Goal: Manage account settings

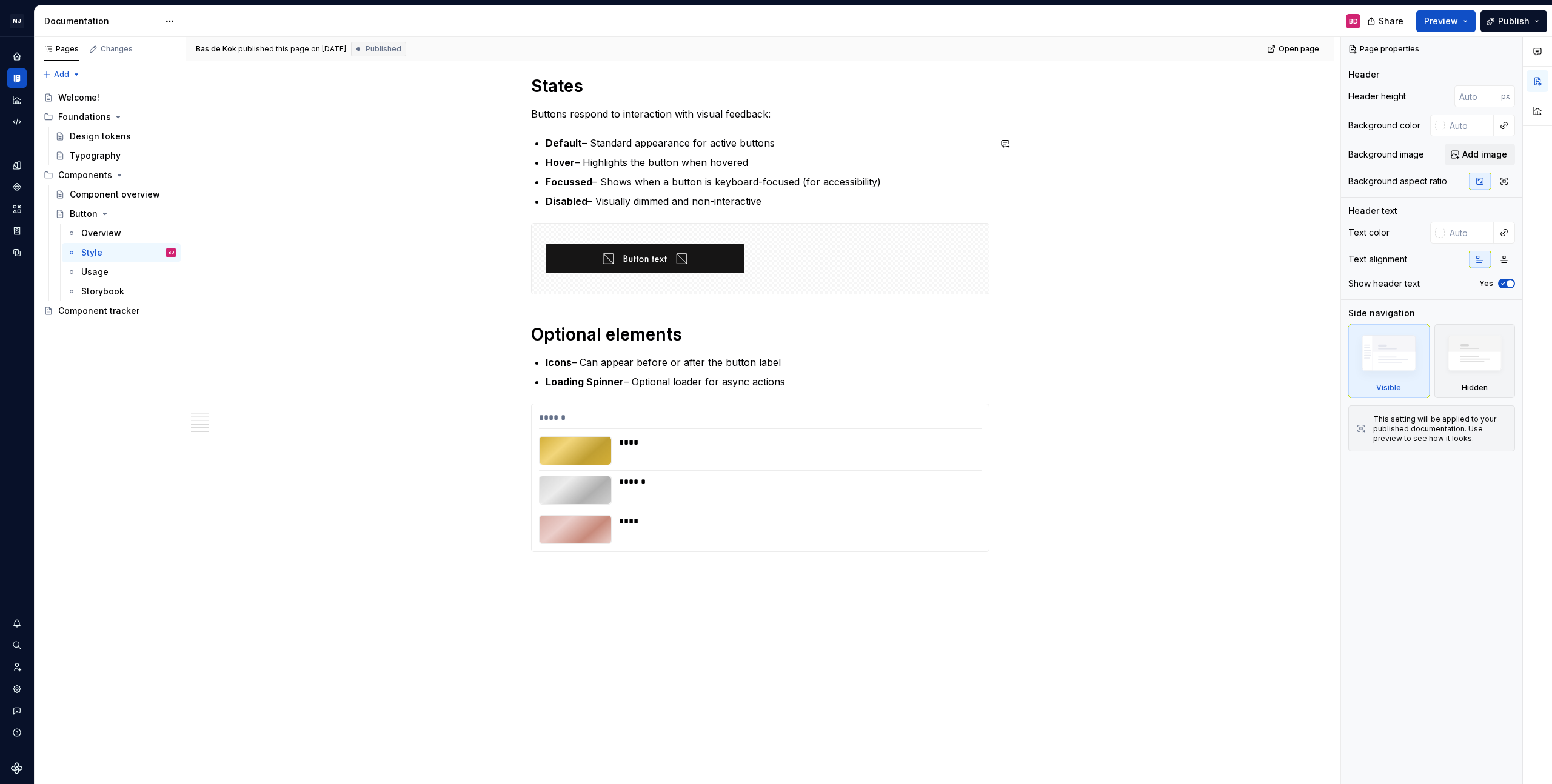
scroll to position [1203, 0]
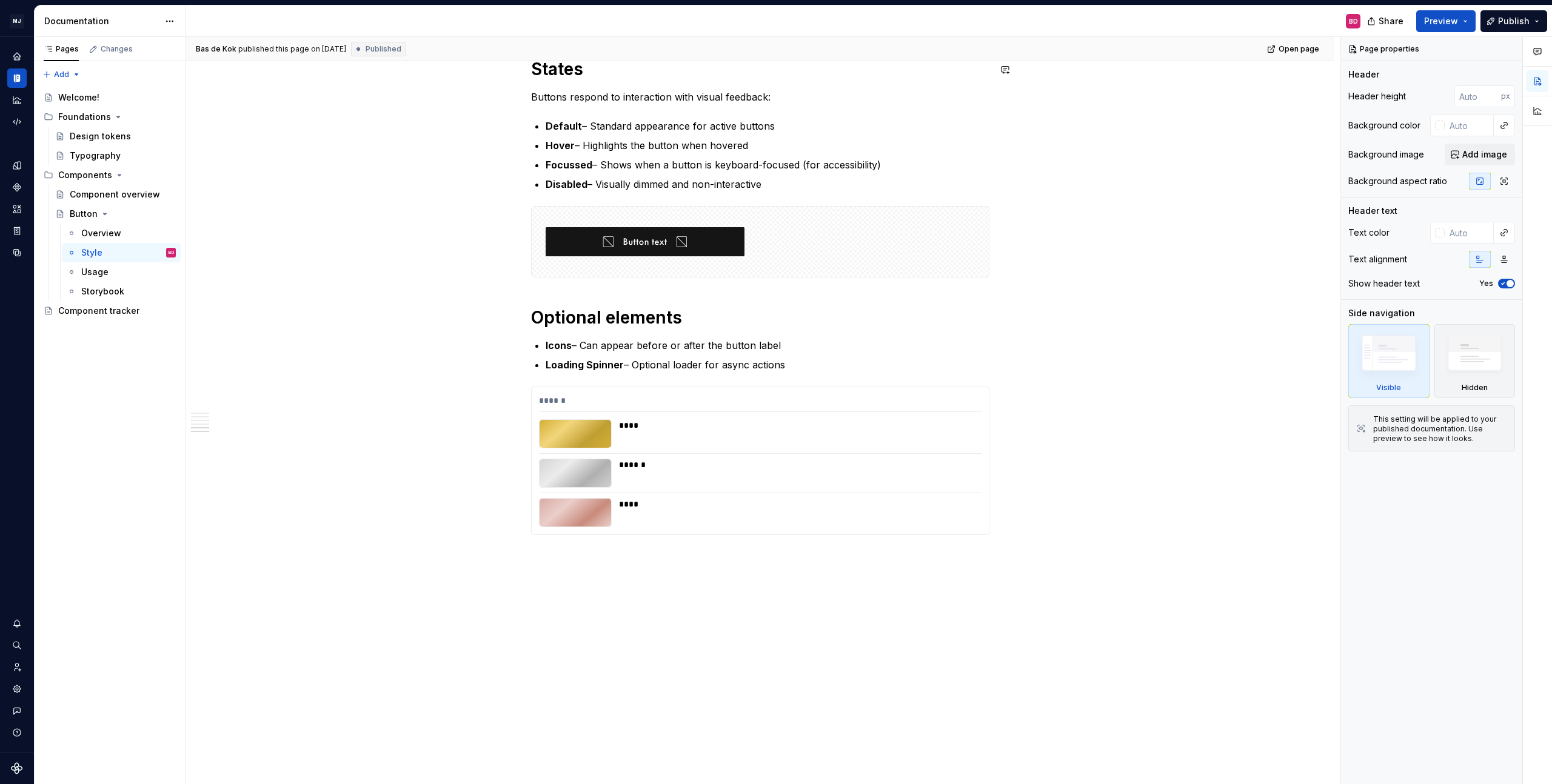
type textarea "*"
